Goal: Transaction & Acquisition: Book appointment/travel/reservation

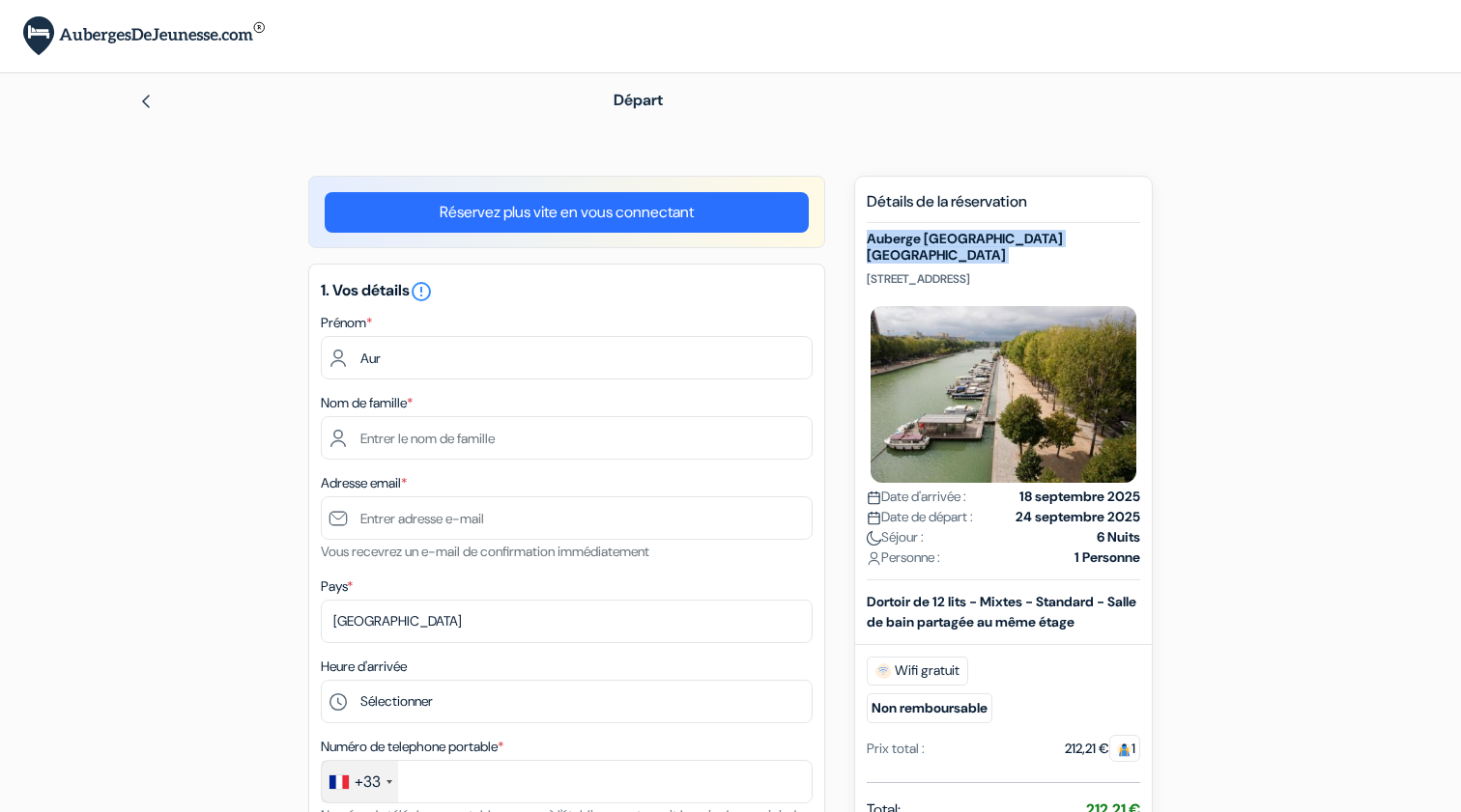
drag, startPoint x: 919, startPoint y: 262, endPoint x: 864, endPoint y: 232, distance: 62.6
click at [864, 232] on div "Nouvelle Réservation Détails de la réservation Auberge St Christopher's Inn Par…" at bounding box center [1003, 723] width 298 height 1094
drag, startPoint x: 1029, startPoint y: 280, endPoint x: 850, endPoint y: 278, distance: 179.0
copy p "[STREET_ADDRESS]"
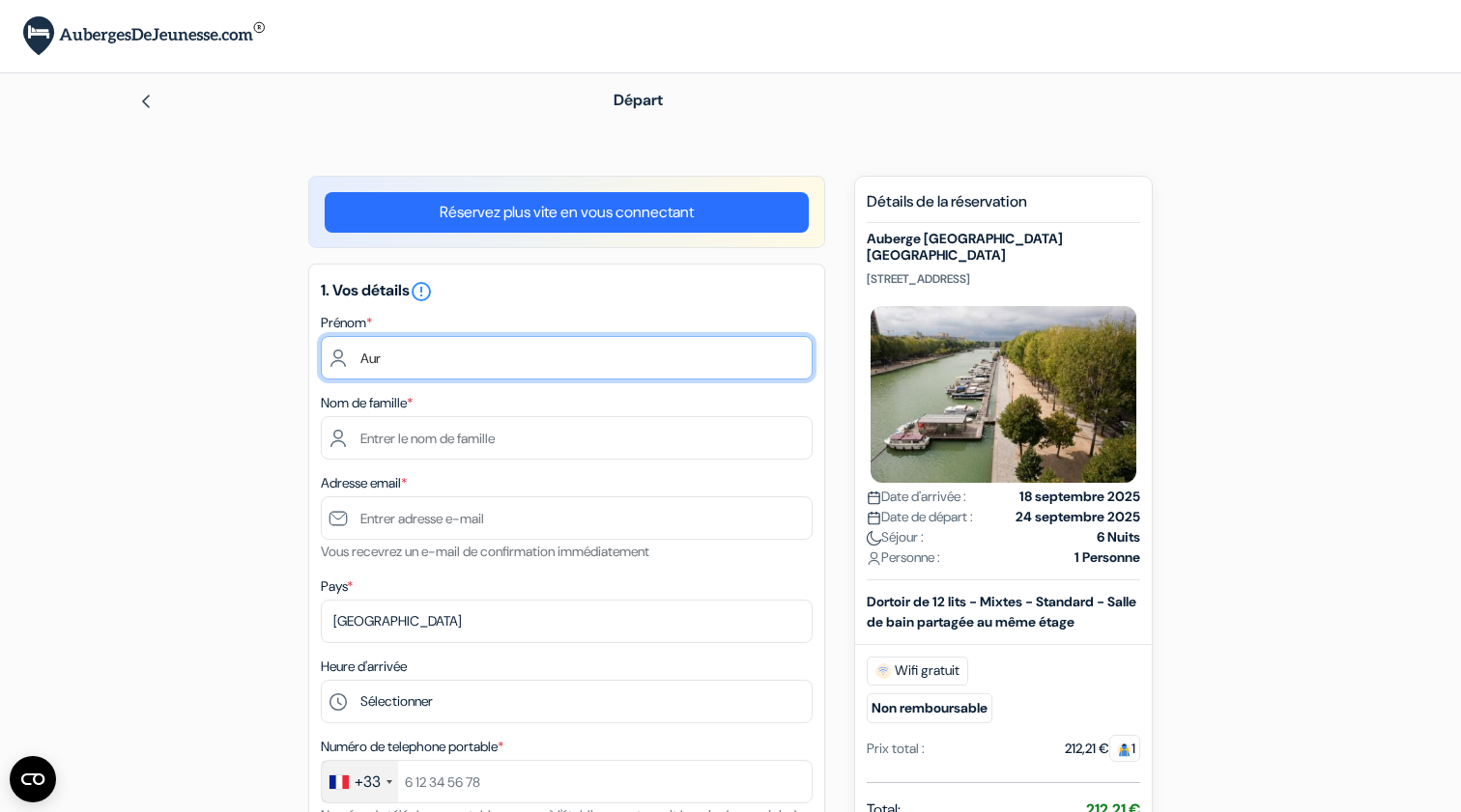
click at [475, 357] on input "Aur" at bounding box center [567, 358] width 492 height 44
type input "Aurélien"
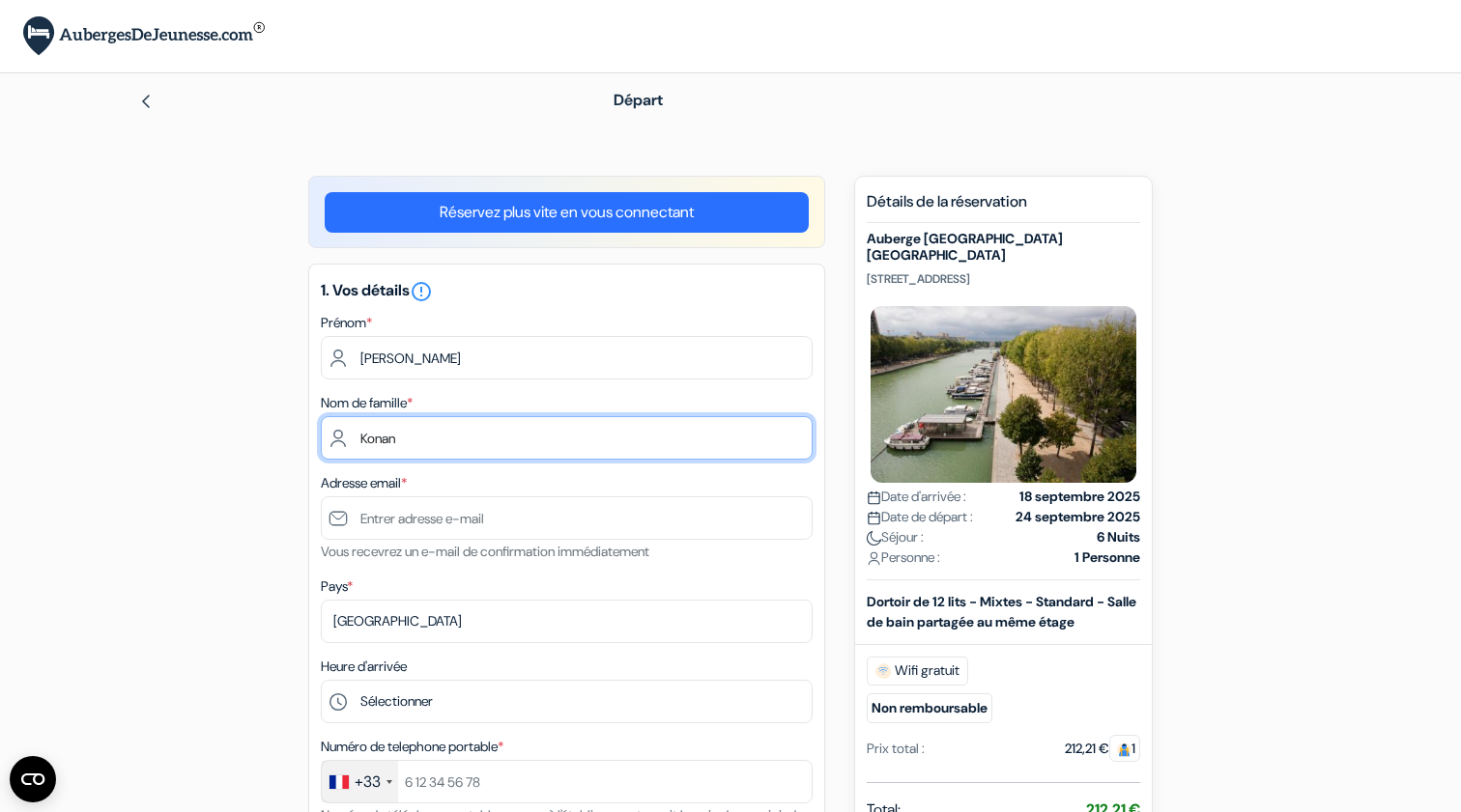
type input "Konan"
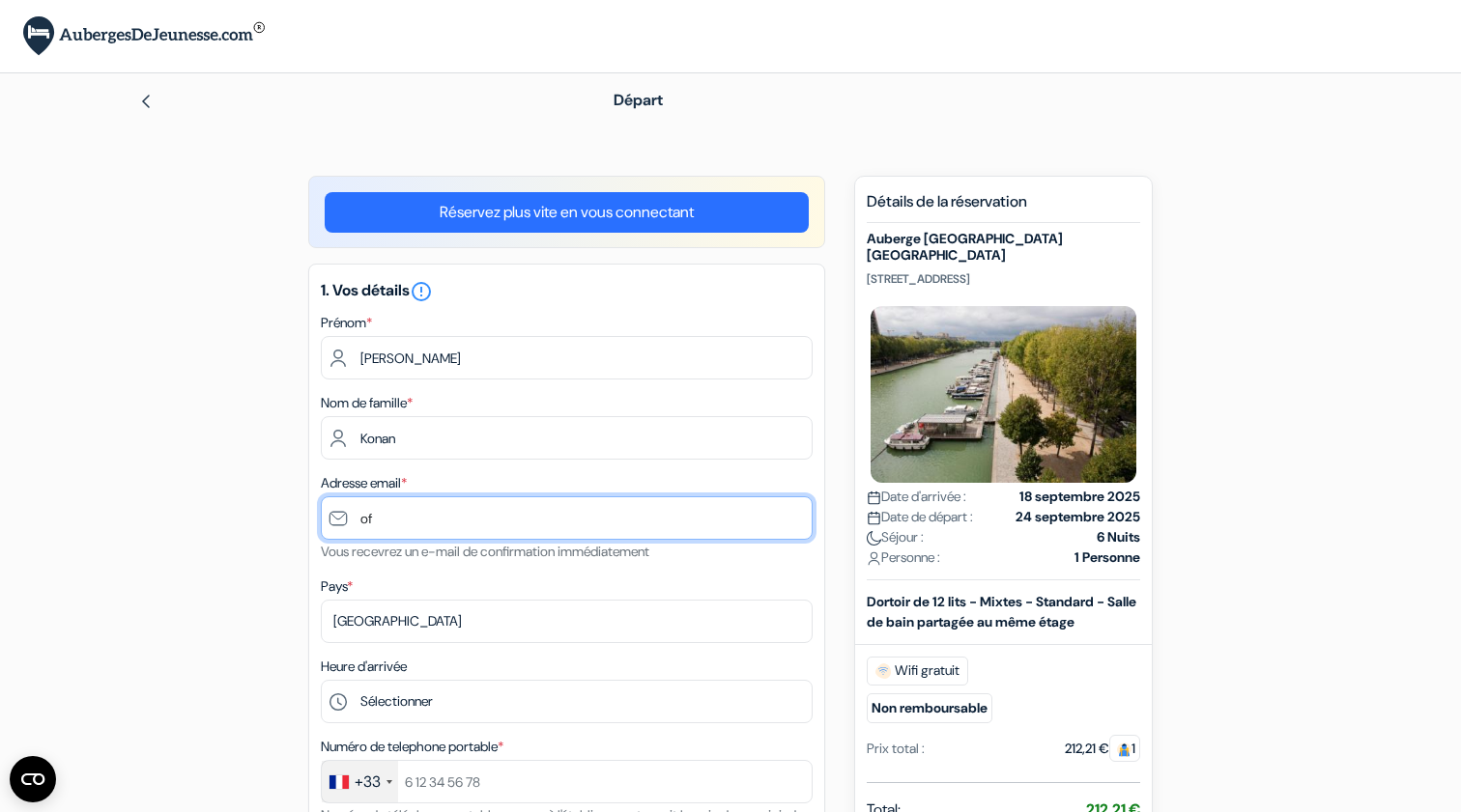
type input "o"
click at [604, 521] on input "aurelienkonan" at bounding box center [567, 519] width 492 height 44
click at [579, 513] on input "aurelienkonan" at bounding box center [567, 519] width 492 height 44
type input "aurelienkonan21@gmail.com"
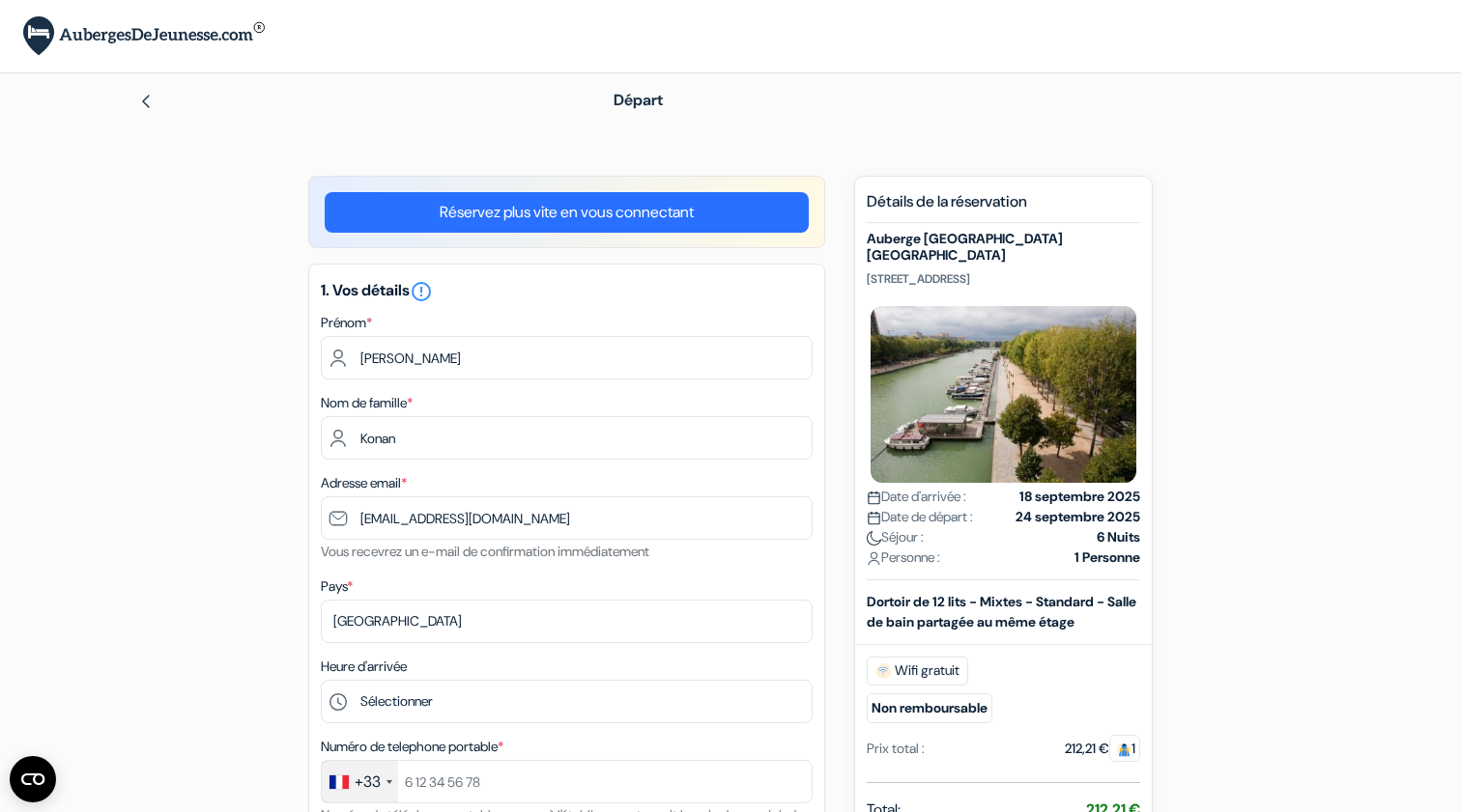
click at [139, 100] on img at bounding box center [146, 101] width 16 height 16
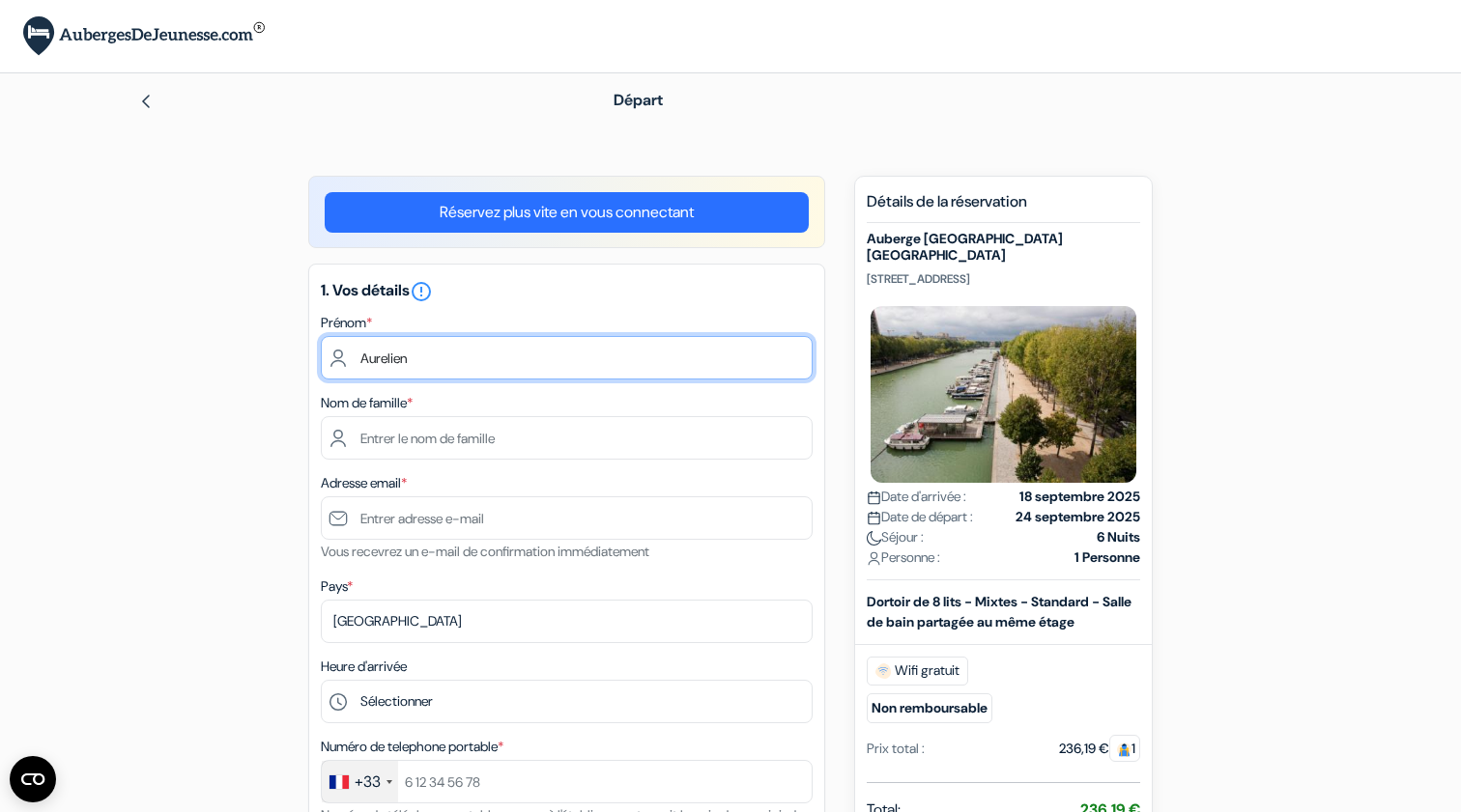
type input "Aurelien"
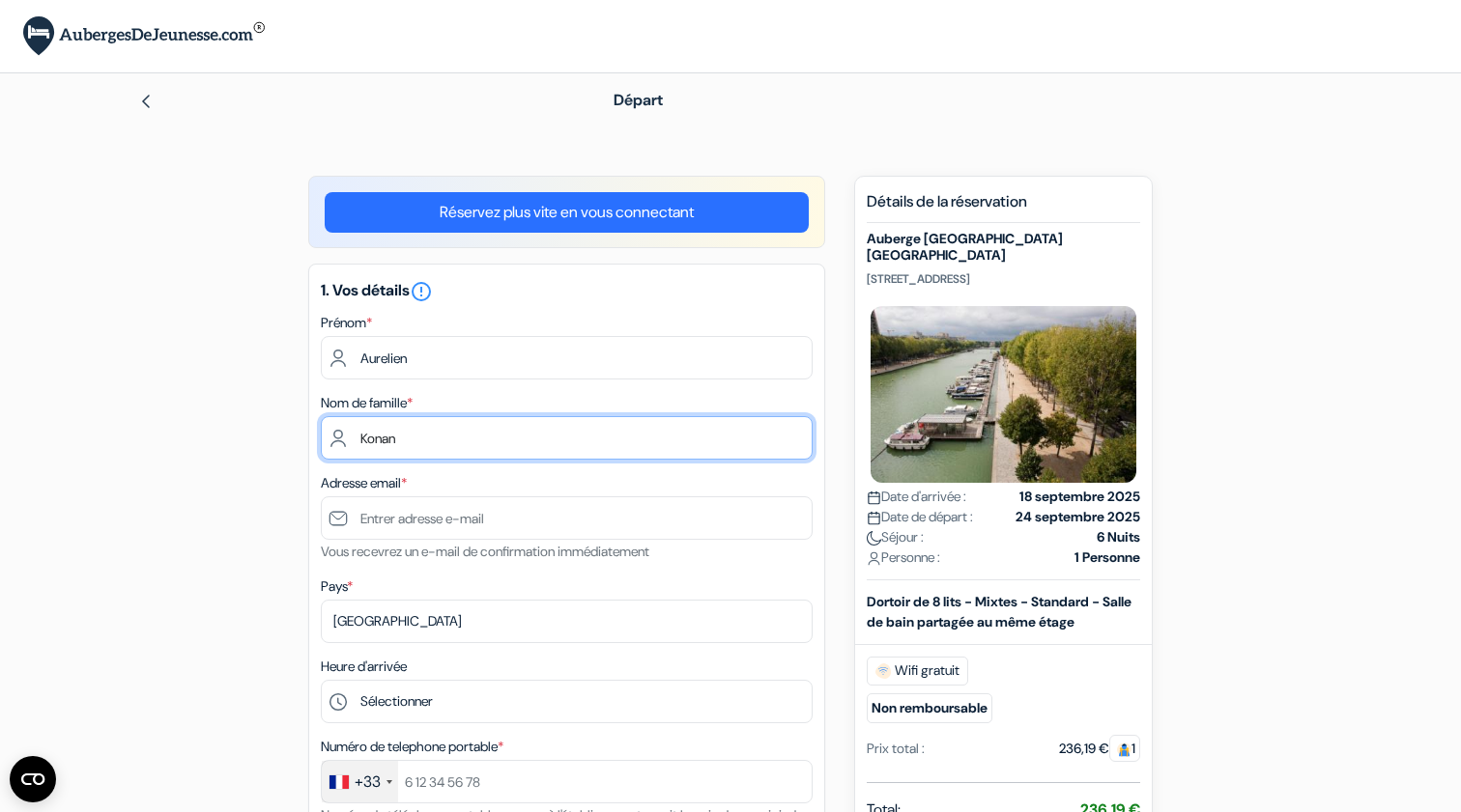
type input "Konan"
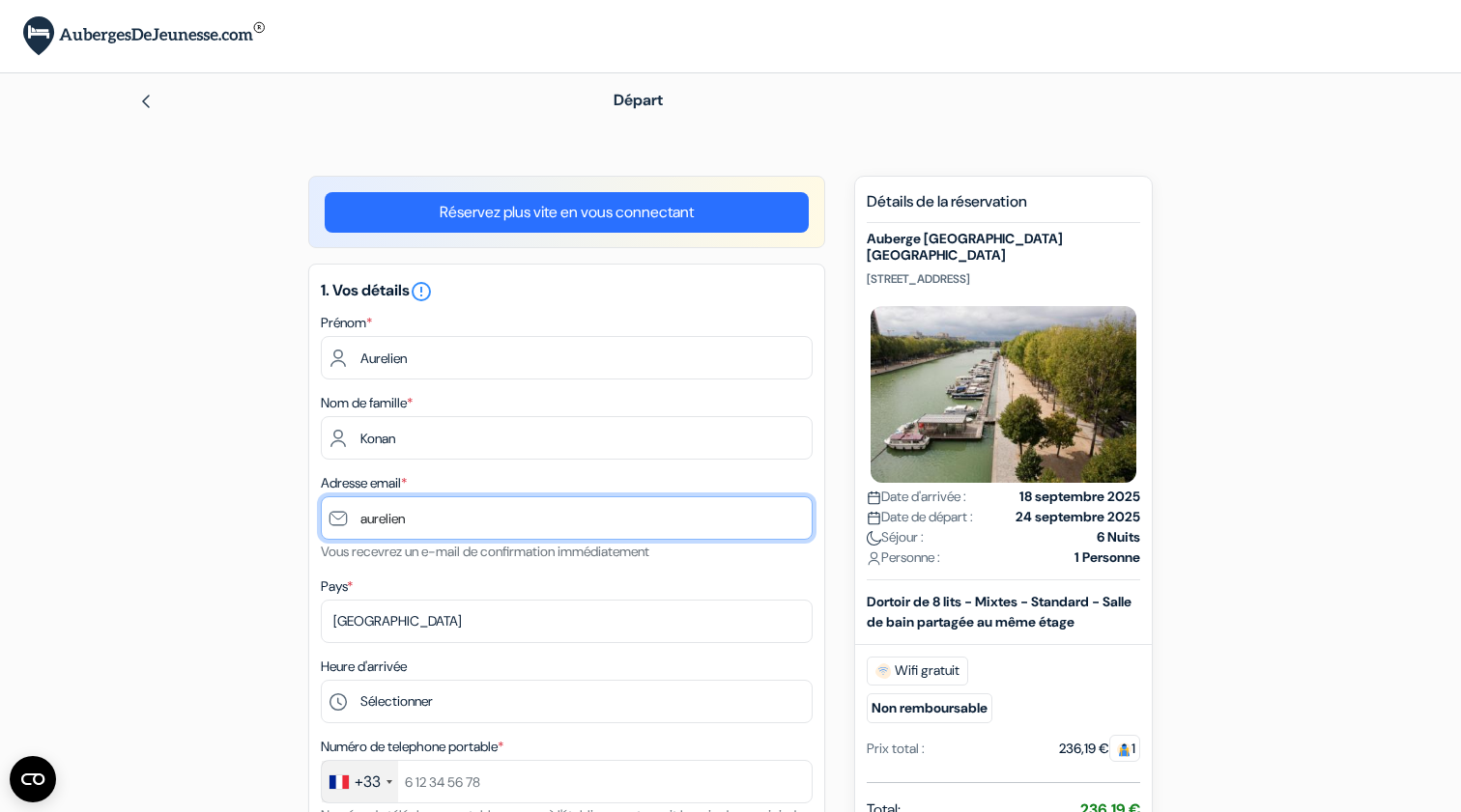
type input "aurelien"
